Goal: Information Seeking & Learning: Find contact information

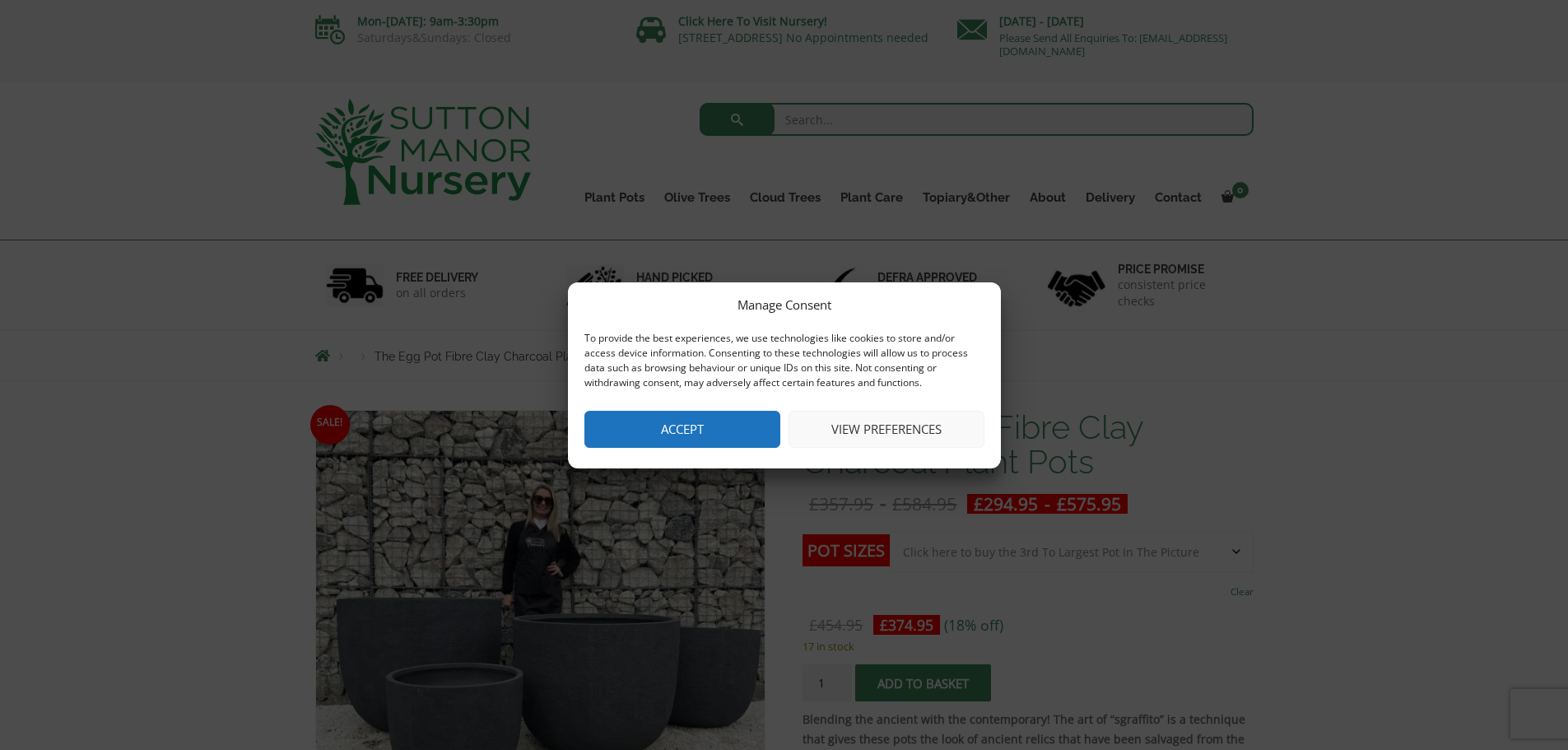
drag, startPoint x: 721, startPoint y: 385, endPoint x: 716, endPoint y: 408, distance: 23.5
click at [720, 394] on div "To provide the best experiences, we use technologies like cookies to store and/…" at bounding box center [784, 362] width 400 height 63
click at [716, 408] on div "Manage Consent To provide the best experiences, we use technologies like cookie…" at bounding box center [784, 375] width 433 height 186
click at [699, 420] on button "Accept" at bounding box center [683, 429] width 196 height 37
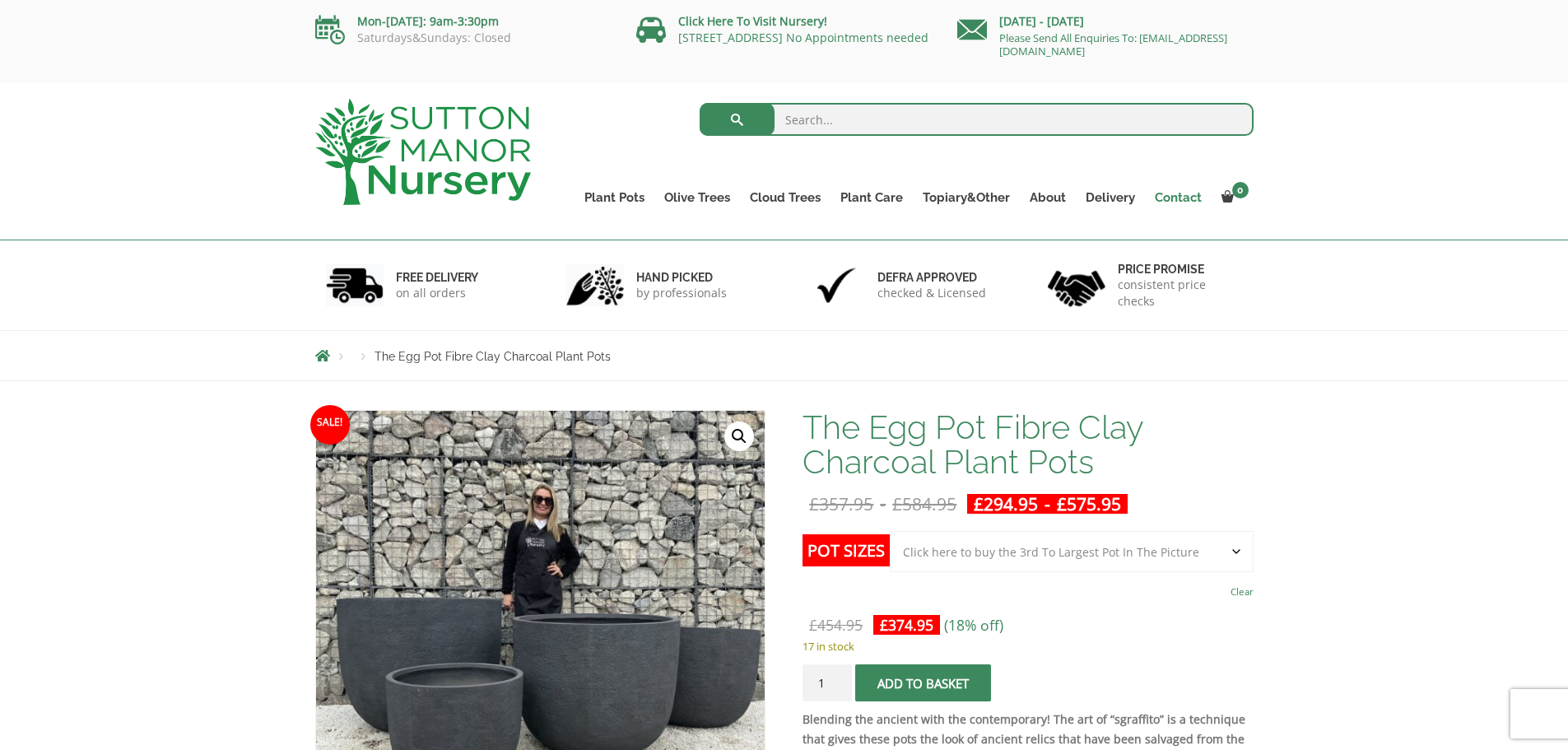
click at [1171, 191] on link "Contact" at bounding box center [1178, 197] width 67 height 23
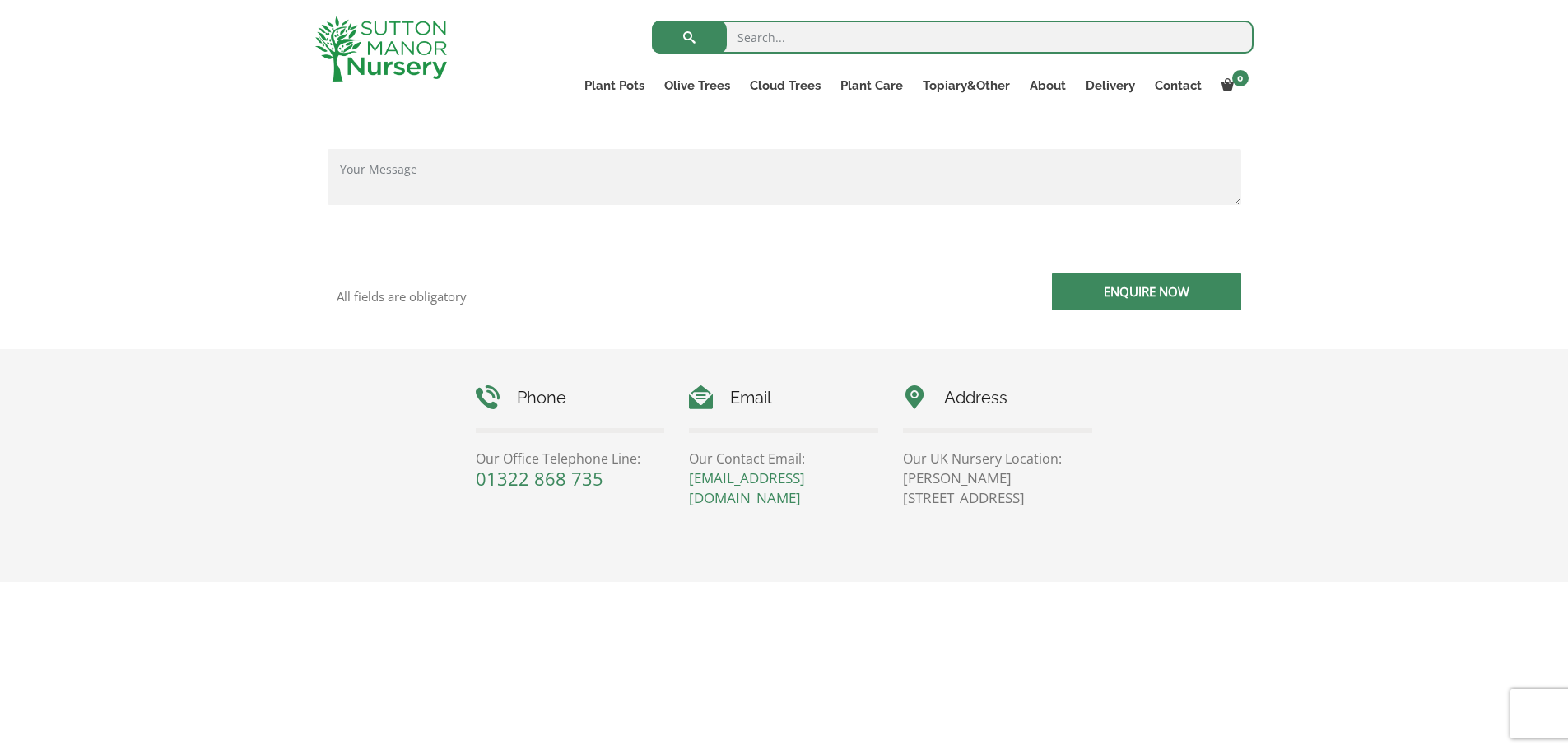
scroll to position [711, 0]
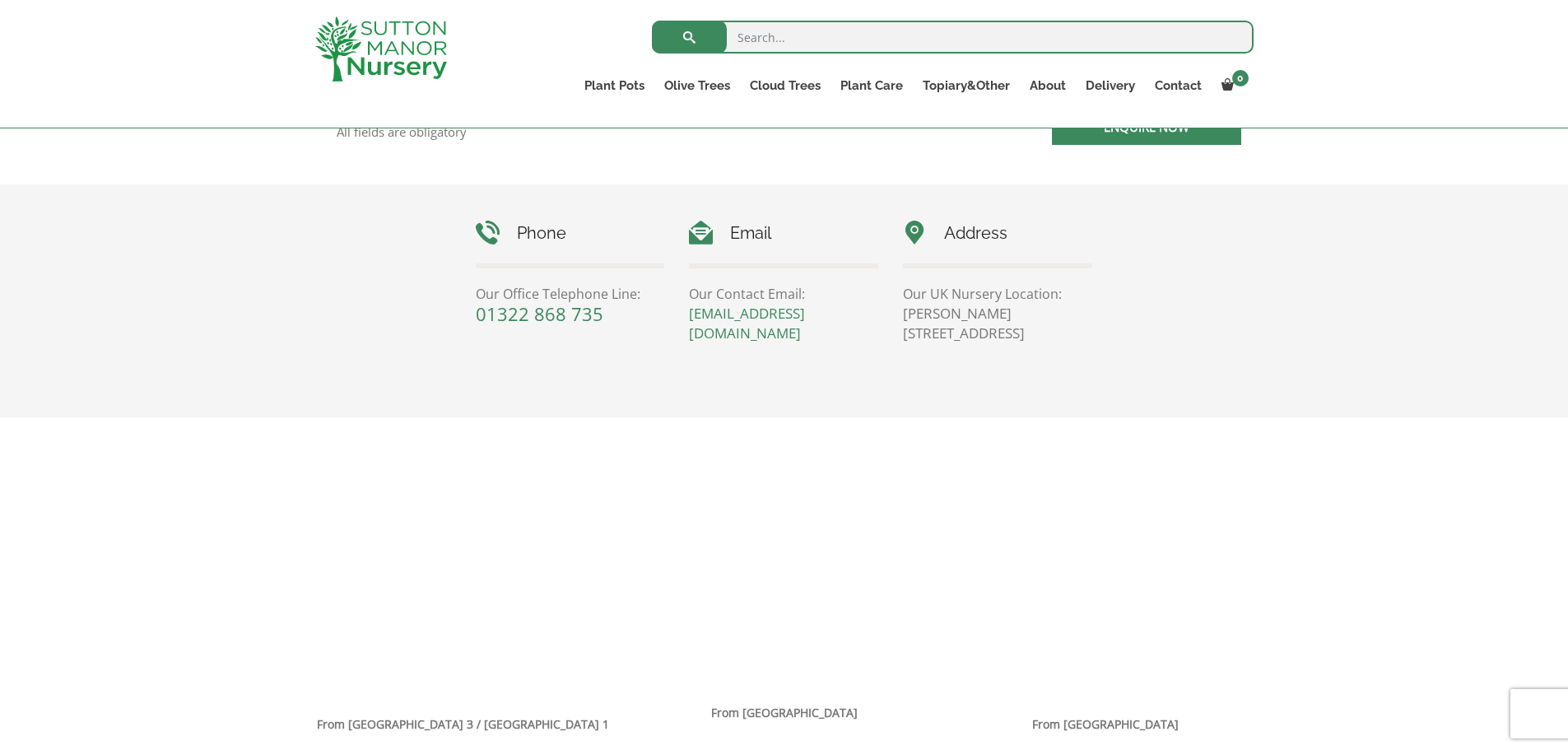
drag, startPoint x: 784, startPoint y: 346, endPoint x: 685, endPoint y: 308, distance: 106.0
click at [685, 308] on div "Phone Our Office Telephone Line: [PHONE_NUMBER] Email Our Contact Email: [EMAIL…" at bounding box center [784, 293] width 642 height 217
copy link "[EMAIL_ADDRESS][DOMAIN_NAME]"
click at [804, 332] on p "[EMAIL_ADDRESS][DOMAIN_NAME]" at bounding box center [784, 323] width 189 height 40
drag, startPoint x: 794, startPoint y: 331, endPoint x: 690, endPoint y: 317, distance: 104.9
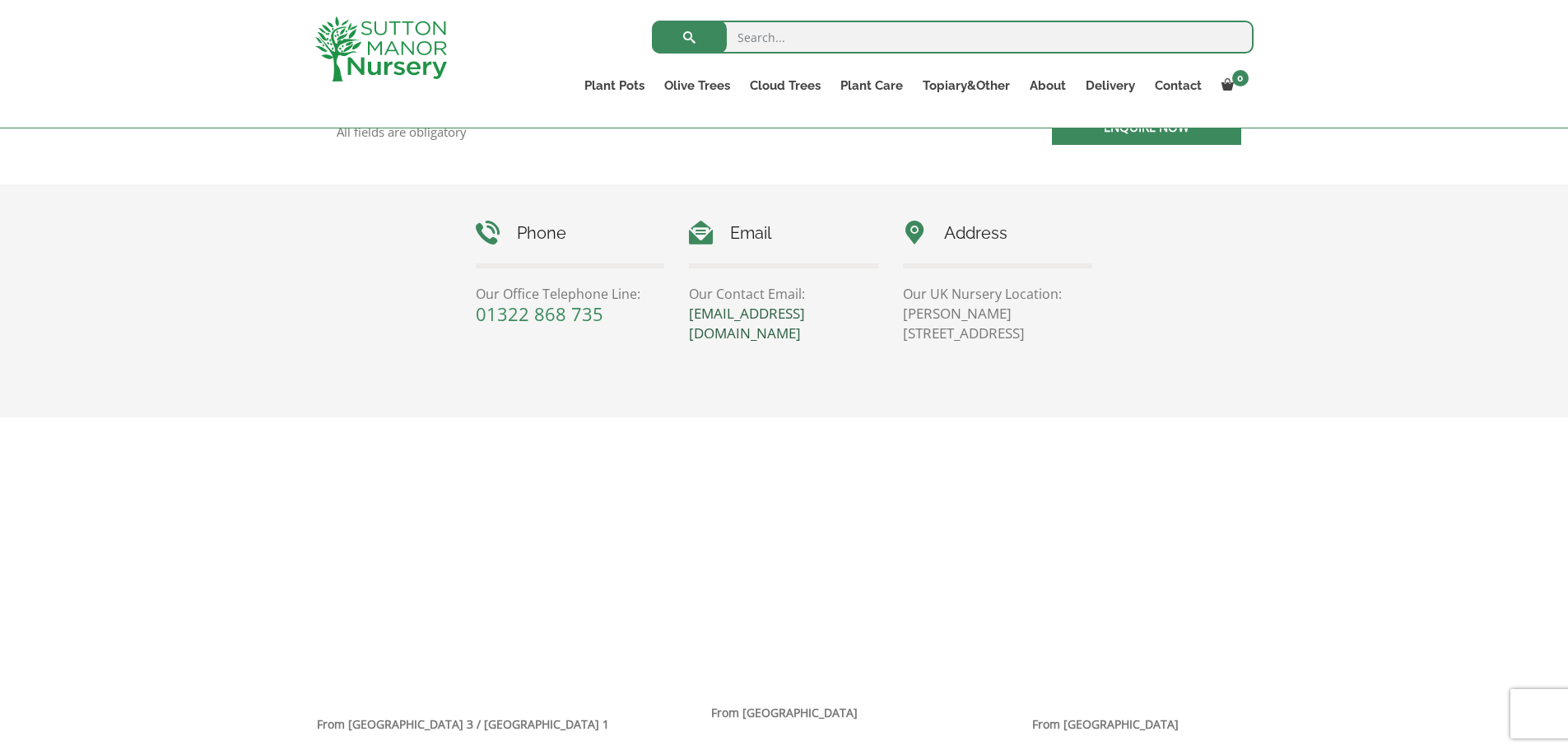
click at [690, 317] on p "[EMAIL_ADDRESS][DOMAIN_NAME]" at bounding box center [784, 323] width 189 height 40
copy link "[EMAIL_ADDRESS][DOMAIN_NAME]"
